Goal: Browse casually

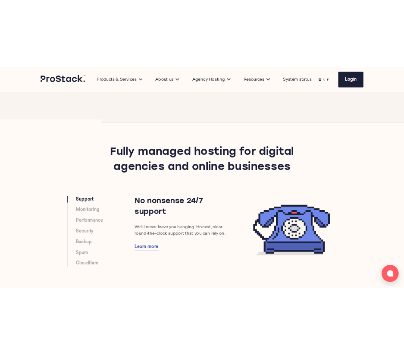
scroll to position [416, 0]
